Goal: Information Seeking & Learning: Learn about a topic

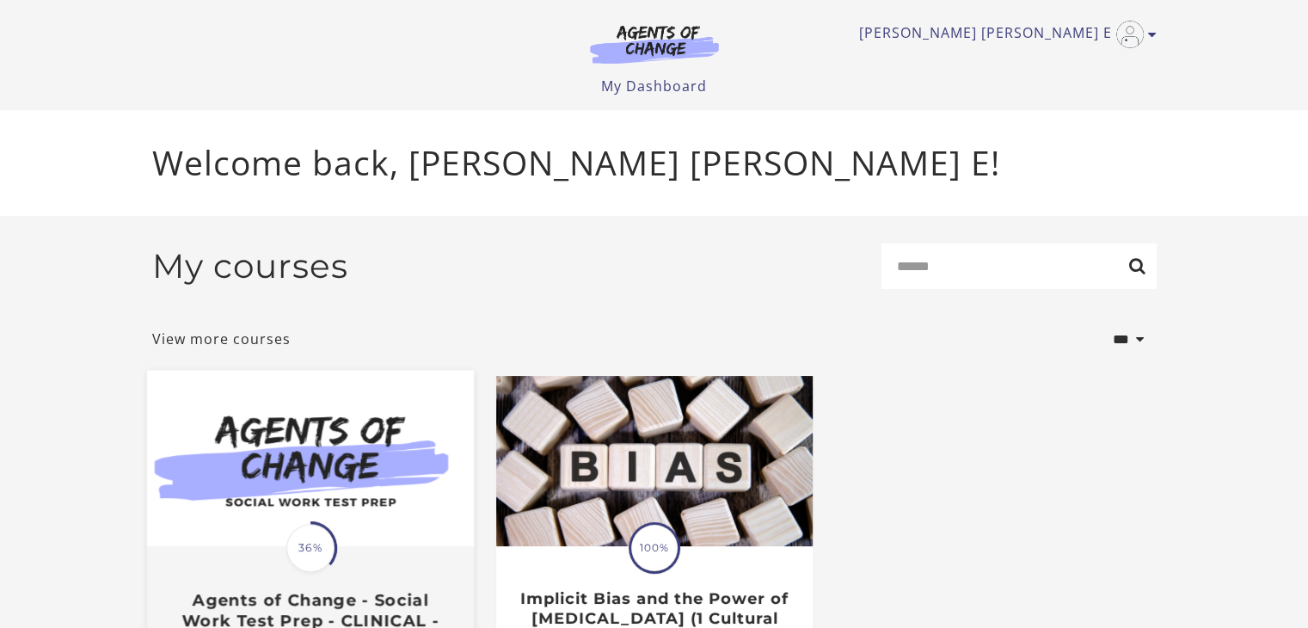
click at [317, 548] on span "36%" at bounding box center [310, 548] width 48 height 48
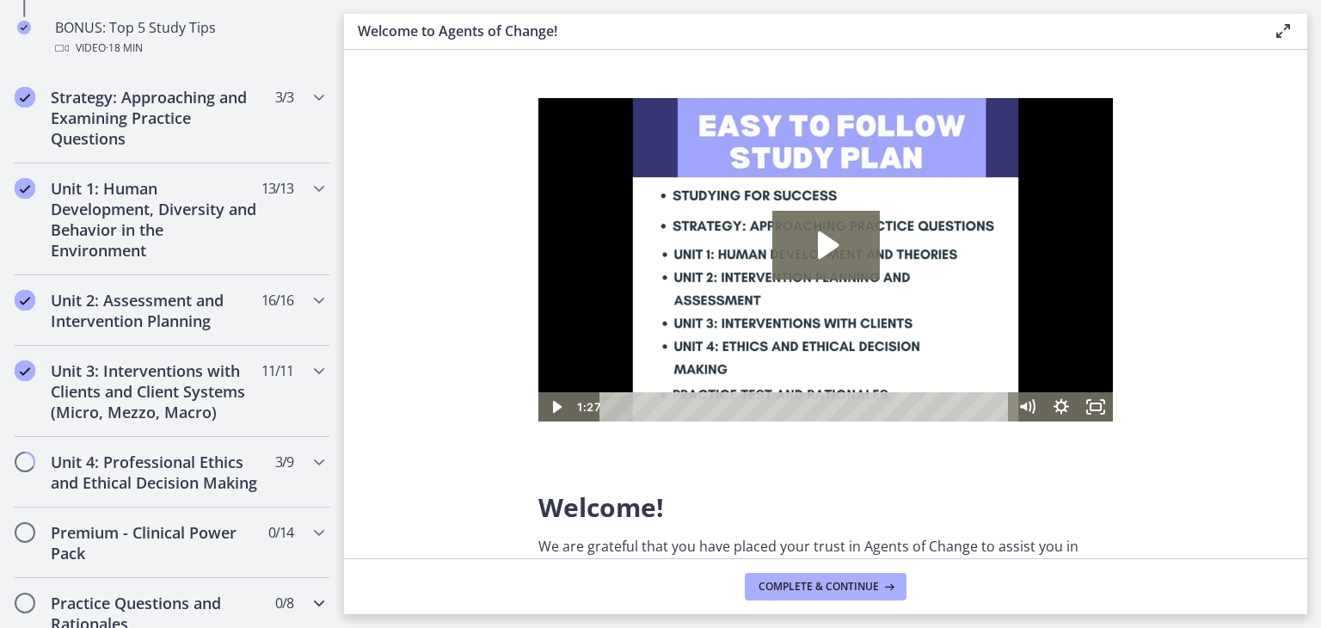
scroll to position [1204, 0]
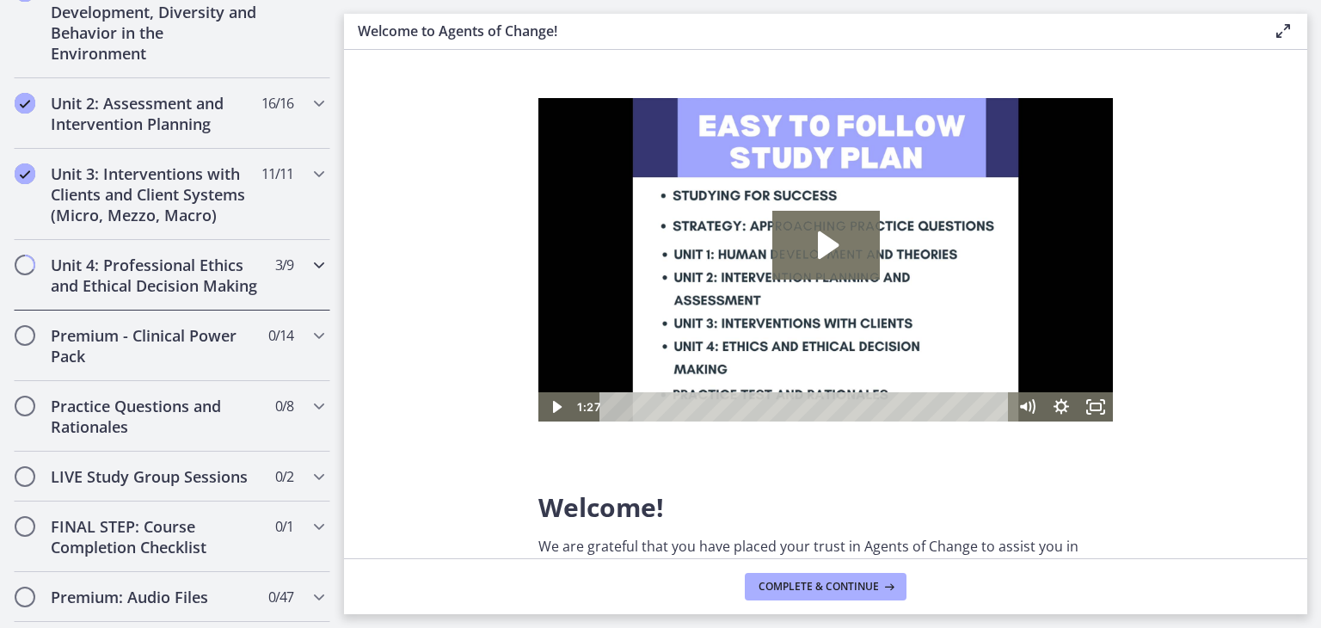
click at [309, 262] on icon "Chapters" at bounding box center [319, 265] width 21 height 21
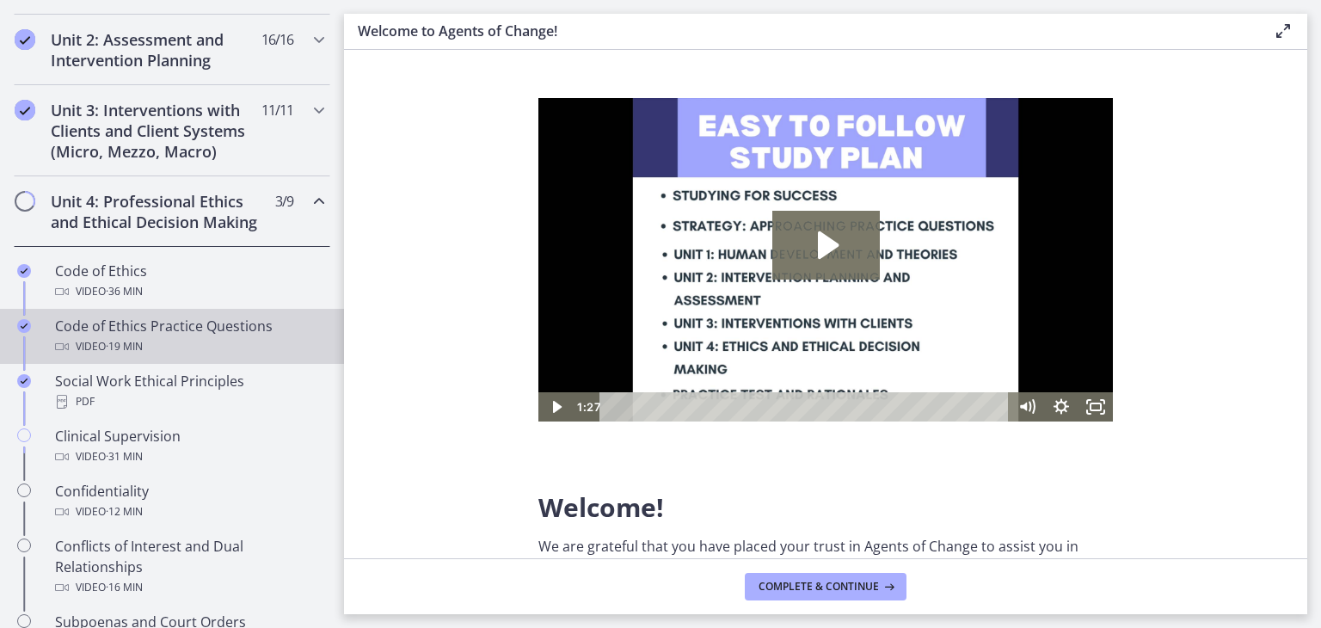
scroll to position [781, 0]
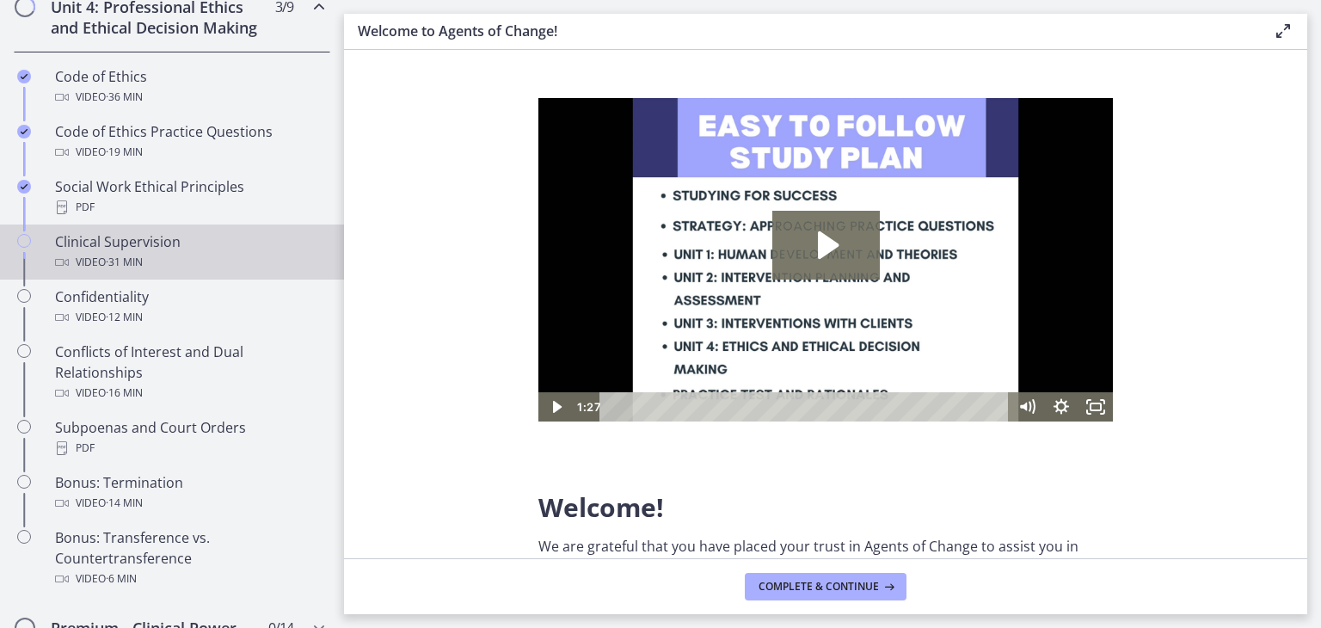
click at [148, 270] on div "Video · 31 min" at bounding box center [189, 262] width 268 height 21
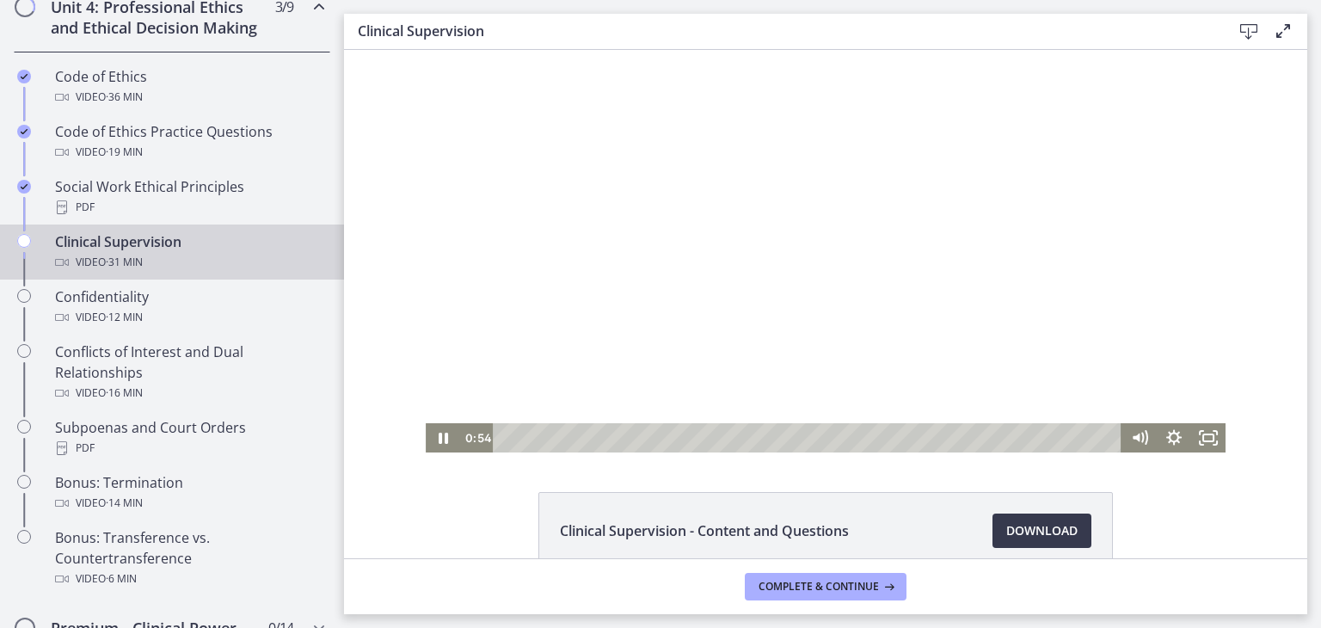
scroll to position [93, 0]
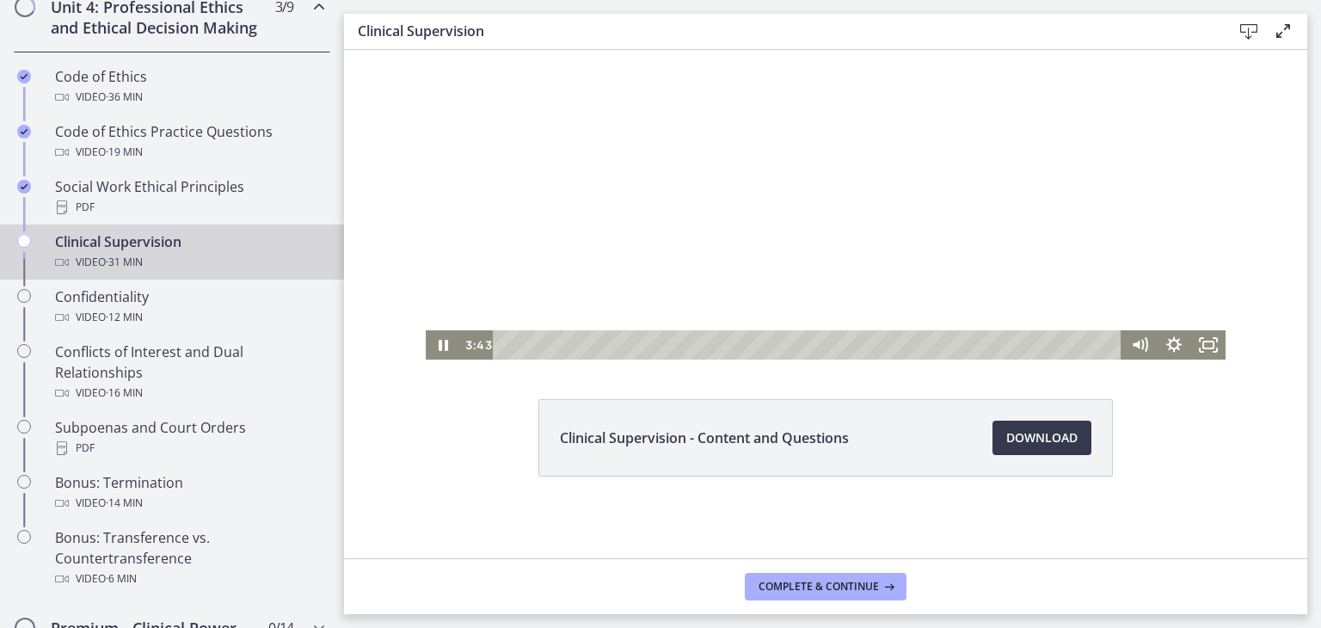
drag, startPoint x: 618, startPoint y: 223, endPoint x: 662, endPoint y: 230, distance: 45.3
click at [662, 230] on div at bounding box center [826, 158] width 800 height 403
click at [655, 197] on div at bounding box center [826, 158] width 800 height 403
click at [845, 212] on div at bounding box center [826, 158] width 800 height 403
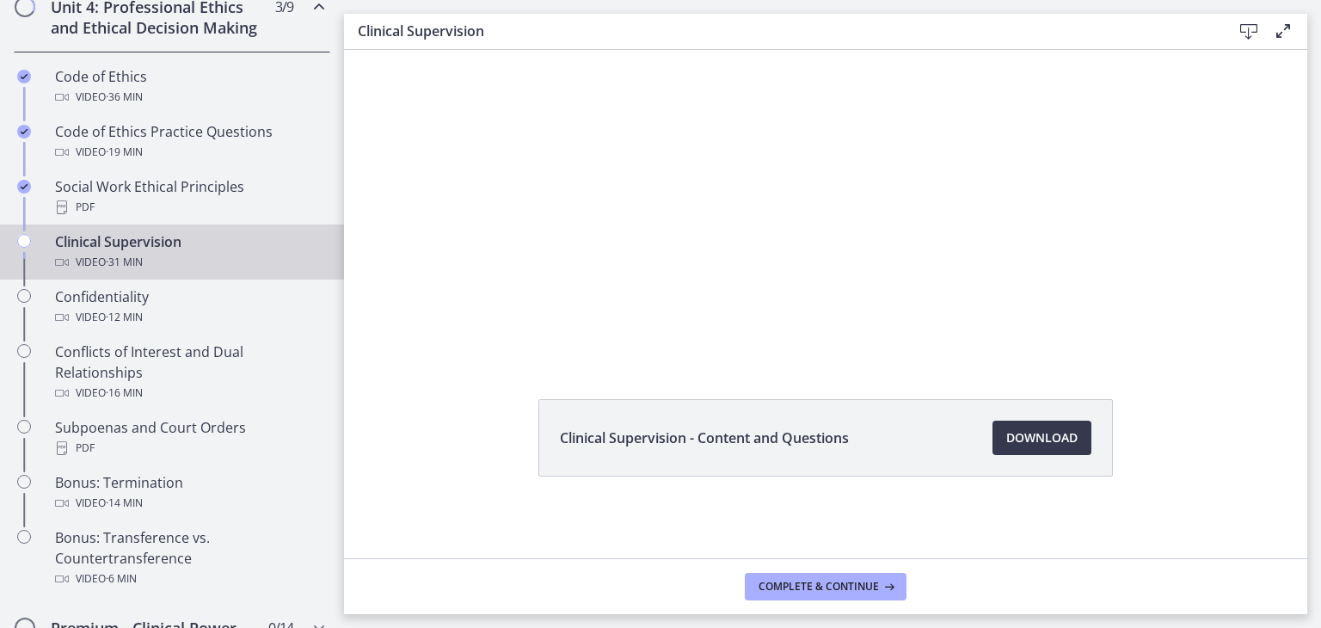
scroll to position [7, 0]
